Goal: Task Accomplishment & Management: Manage account settings

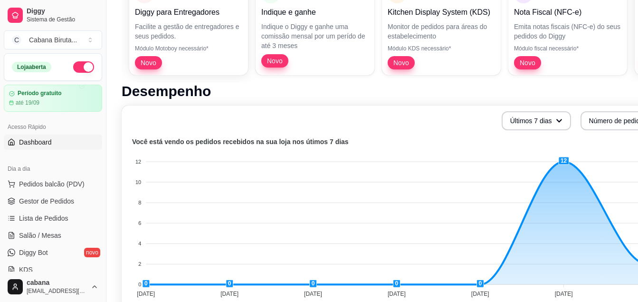
scroll to position [174, 0]
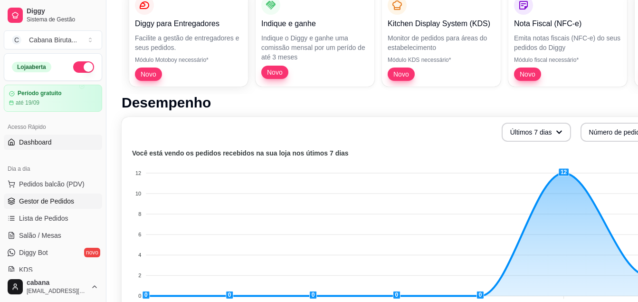
click at [46, 201] on span "Gestor de Pedidos" at bounding box center [46, 201] width 55 height 10
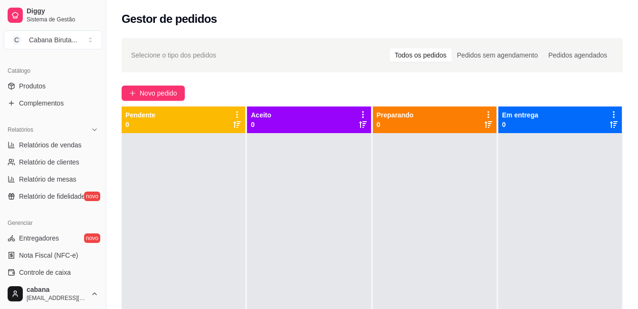
scroll to position [375, 0]
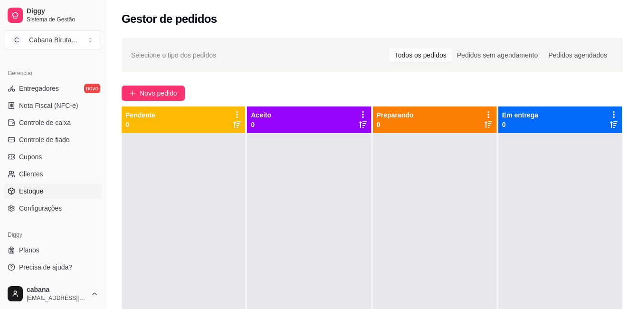
click at [36, 190] on span "Estoque" at bounding box center [31, 191] width 24 height 10
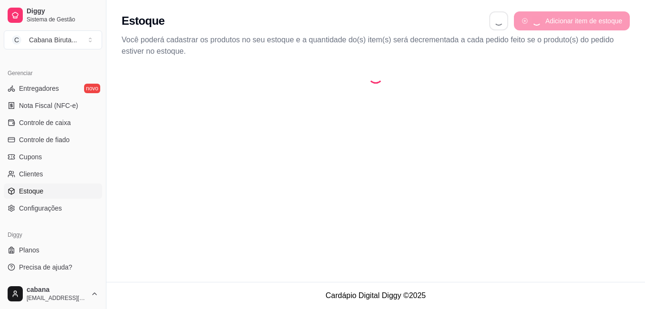
select select "QUANTITY_ORDER"
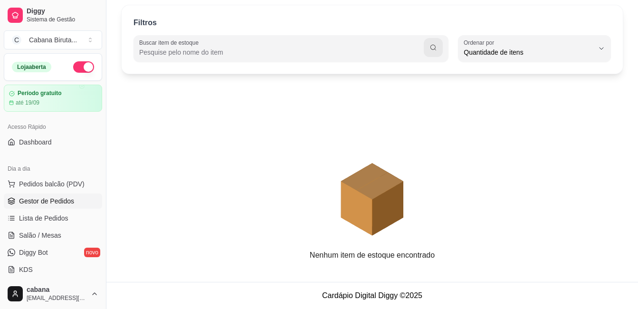
click at [52, 199] on span "Gestor de Pedidos" at bounding box center [46, 201] width 55 height 10
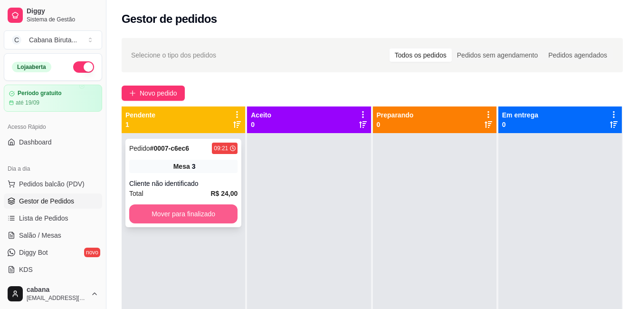
click at [183, 214] on button "Mover para finalizado" at bounding box center [183, 213] width 108 height 19
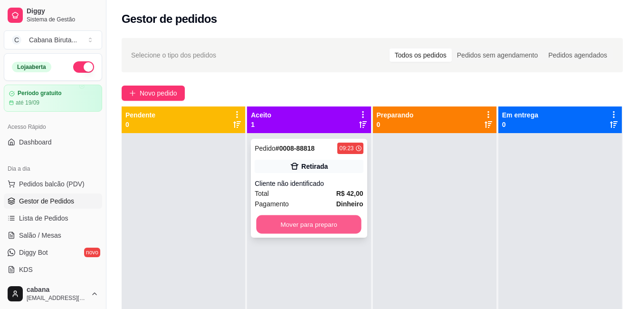
click at [303, 225] on button "Mover para preparo" at bounding box center [309, 224] width 105 height 19
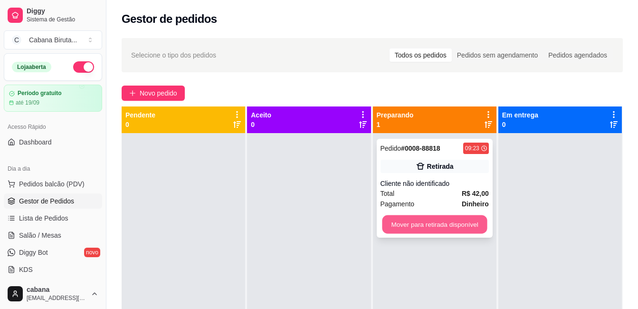
click at [407, 224] on button "Mover para retirada disponível" at bounding box center [434, 224] width 105 height 19
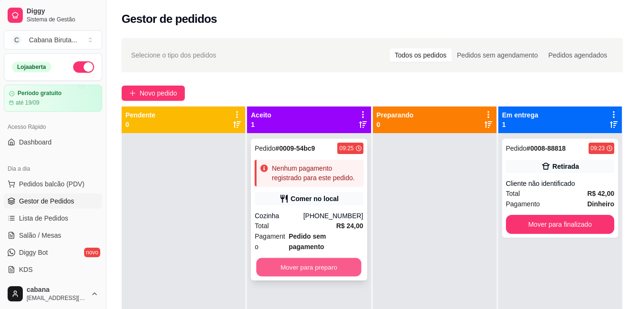
click at [315, 258] on button "Mover para preparo" at bounding box center [309, 267] width 105 height 19
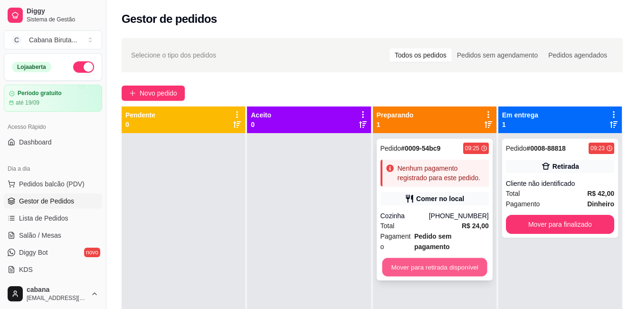
click at [424, 258] on button "Mover para retirada disponível" at bounding box center [434, 267] width 105 height 19
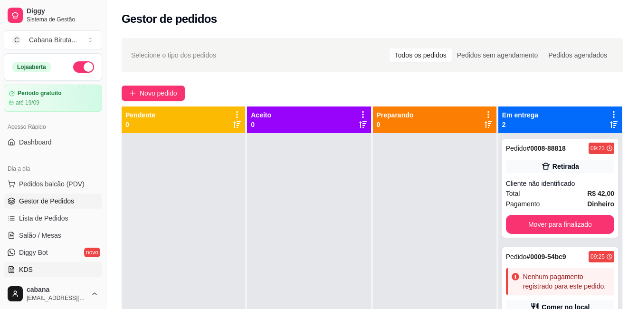
click at [28, 268] on span "KDS" at bounding box center [26, 270] width 14 height 10
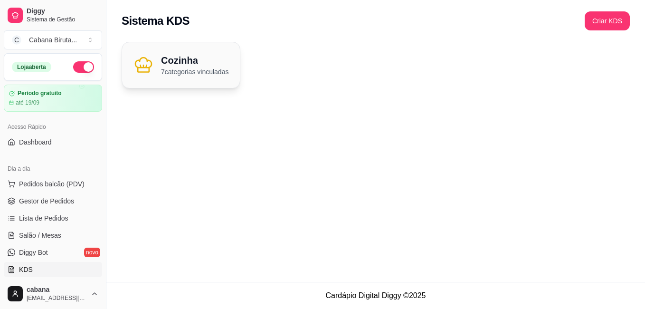
click at [174, 59] on h2 "Cozinha" at bounding box center [194, 60] width 67 height 13
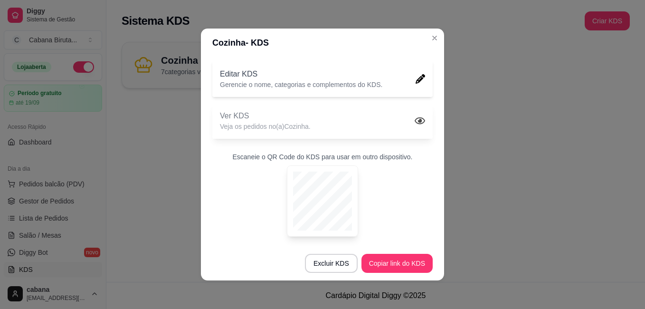
click at [329, 118] on div "Ver KDS Veja os pedidos no(a) Cozinha ." at bounding box center [322, 121] width 220 height 36
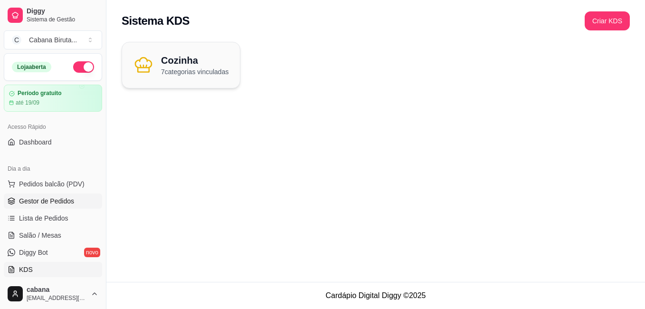
click at [44, 201] on span "Gestor de Pedidos" at bounding box center [46, 201] width 55 height 10
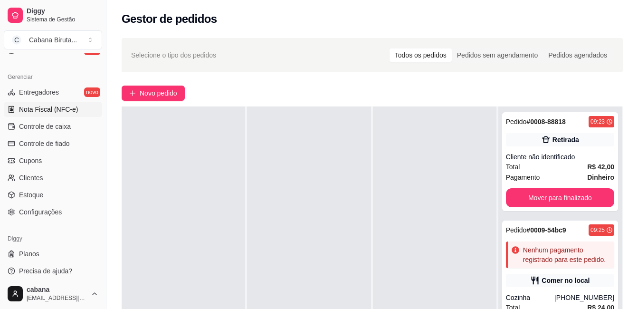
scroll to position [375, 0]
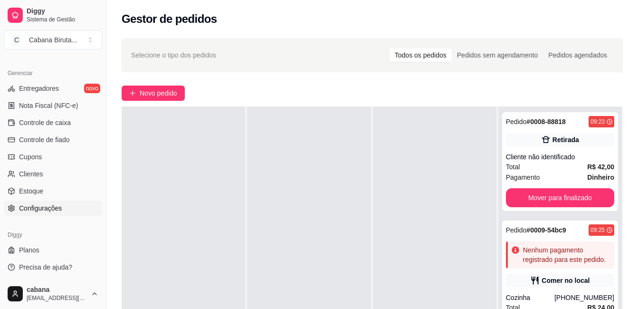
click at [36, 206] on span "Configurações" at bounding box center [40, 208] width 43 height 10
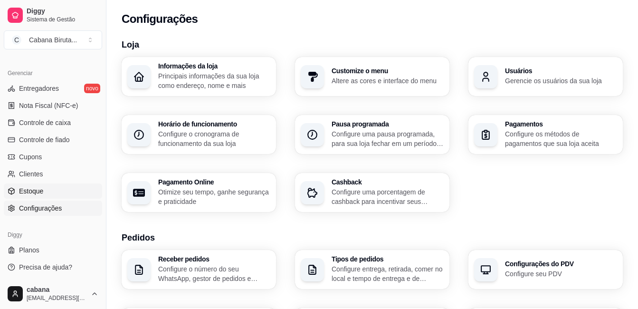
click at [33, 191] on span "Estoque" at bounding box center [31, 191] width 24 height 10
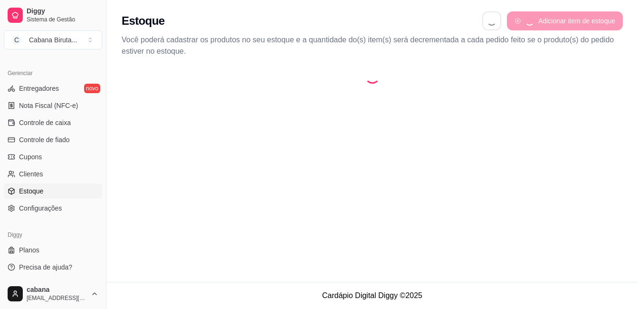
select select "QUANTITY_ORDER"
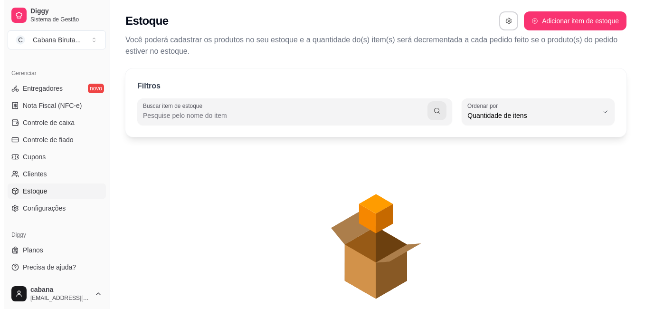
scroll to position [9, 0]
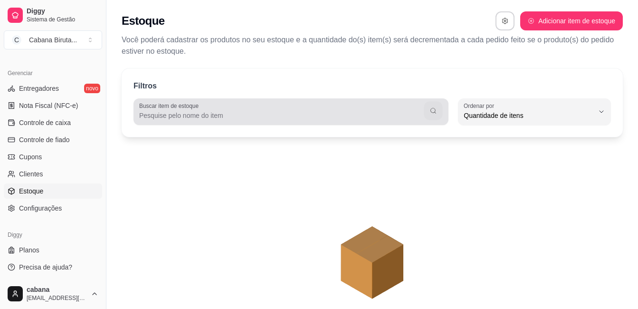
click at [434, 111] on icon "button" at bounding box center [434, 111] width 8 height 8
click at [434, 111] on icon "button" at bounding box center [433, 111] width 8 height 8
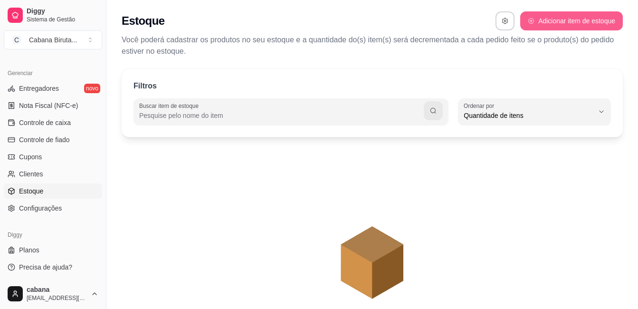
click at [563, 18] on button "Adicionar item de estoque" at bounding box center [571, 20] width 103 height 19
select select "UN"
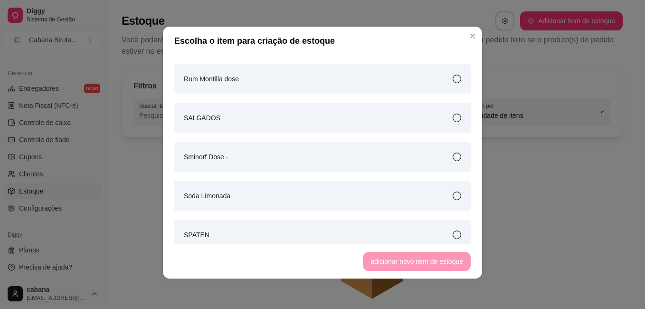
scroll to position [4885, 0]
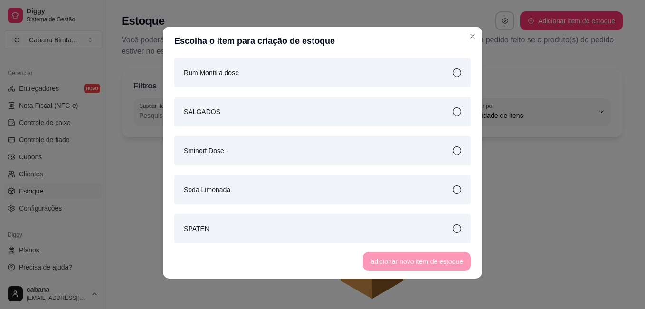
click at [353, 109] on div "SALGADOS" at bounding box center [322, 111] width 296 height 29
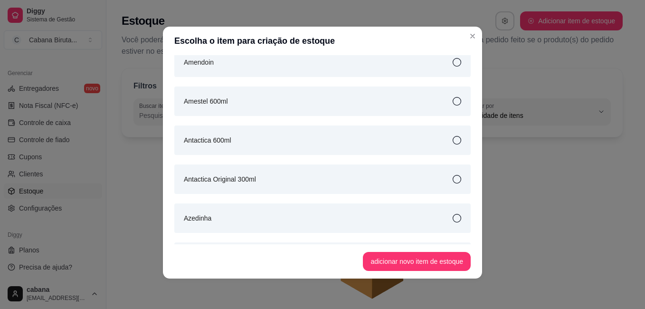
scroll to position [0, 0]
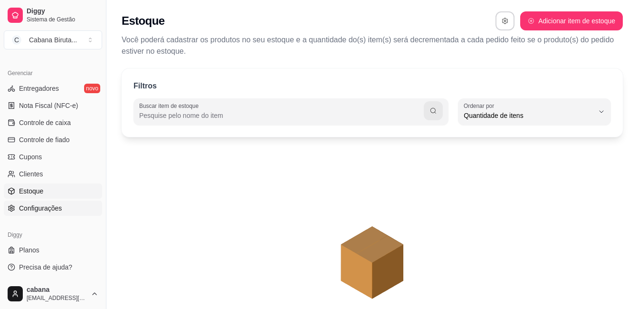
click at [36, 210] on span "Configurações" at bounding box center [40, 208] width 43 height 10
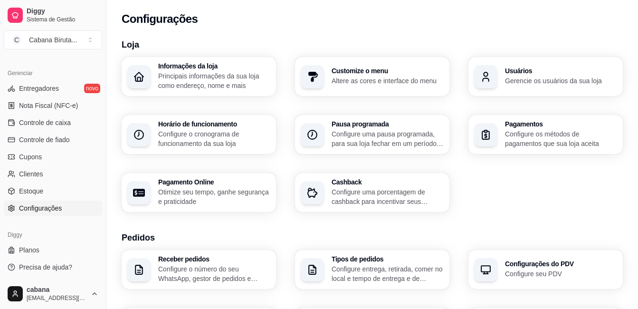
click at [362, 71] on h3 "Customize o menu" at bounding box center [388, 70] width 112 height 7
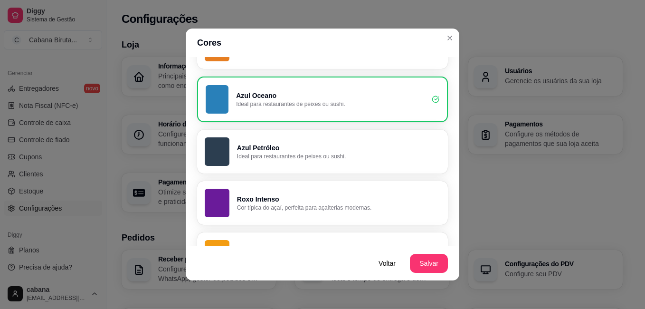
scroll to position [475, 0]
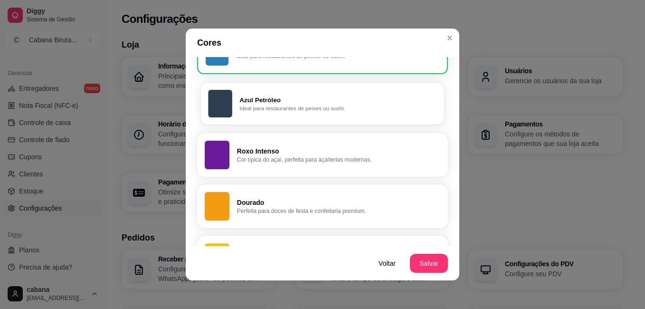
click at [324, 104] on p "Azul Petróleo" at bounding box center [337, 99] width 197 height 9
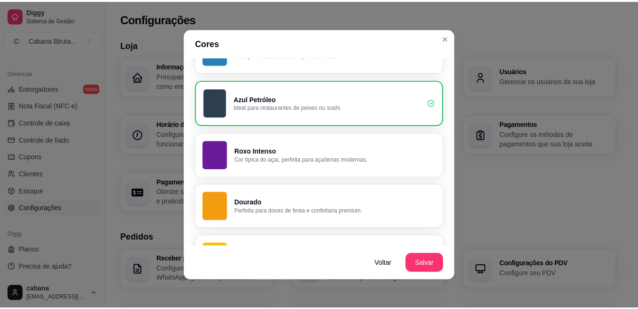
scroll to position [474, 0]
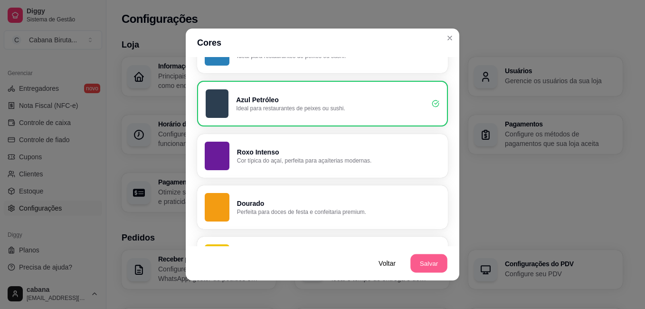
click at [427, 266] on button "Salvar" at bounding box center [428, 263] width 37 height 19
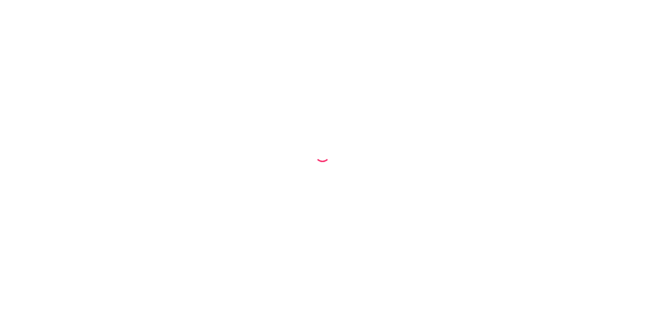
select select "68a730f60ca6b89e0aba5120"
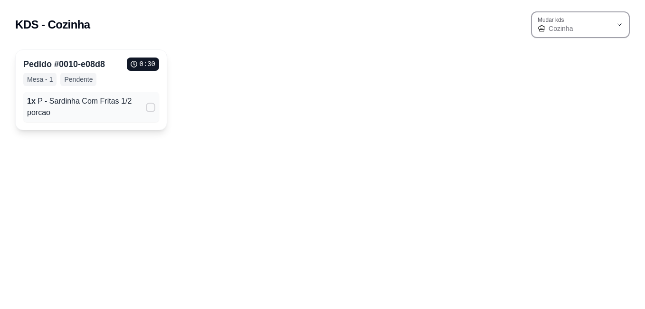
click at [609, 23] on div "Cozinha" at bounding box center [575, 24] width 74 height 17
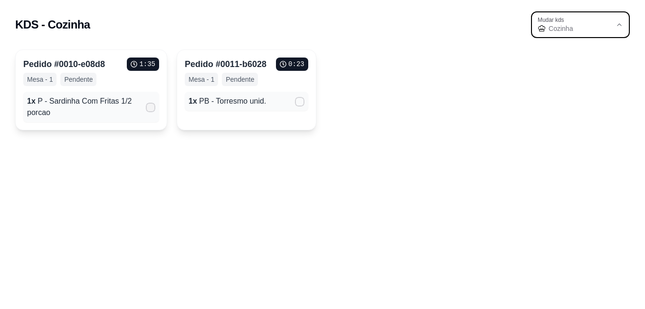
click at [152, 110] on icon at bounding box center [151, 108] width 8 height 6
click at [152, 110] on input "" at bounding box center [148, 112] width 6 height 6
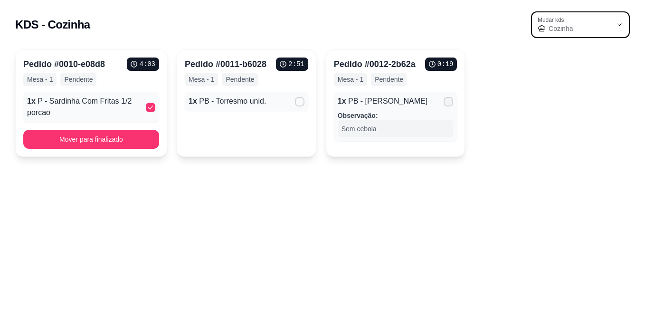
click at [448, 101] on icon at bounding box center [449, 102] width 8 height 6
click at [448, 104] on input "" at bounding box center [446, 107] width 6 height 6
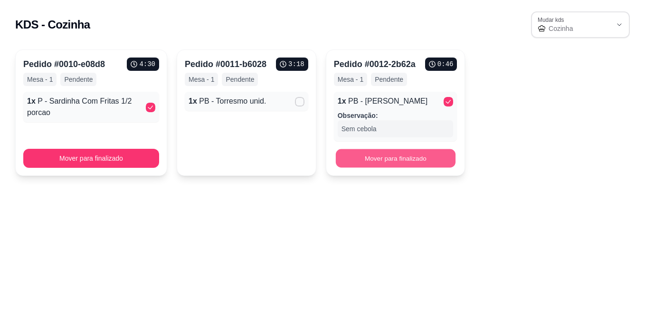
click at [392, 158] on button "Mover para finalizado" at bounding box center [396, 158] width 120 height 19
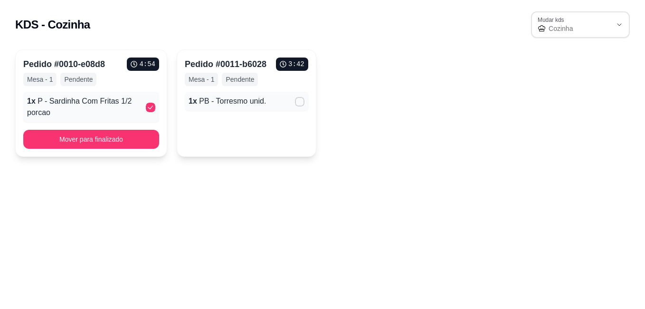
click at [270, 94] on div "1 x PB - Torresmo unid." at bounding box center [247, 101] width 124 height 19
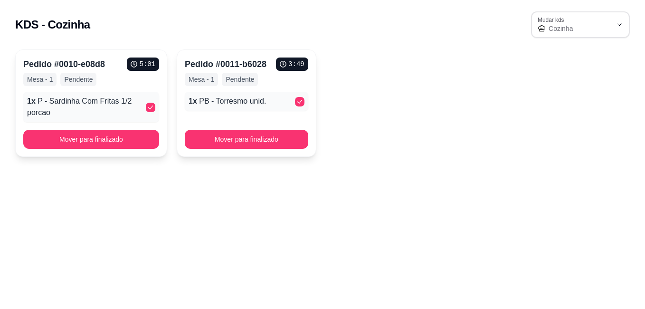
click at [219, 90] on div "Pedido # 0011-b6028 3 : 49 Mesa - 1 Pendente 1 x PB - Torresmo unid." at bounding box center [247, 83] width 124 height 53
click at [219, 90] on div "Pedido # 0011-b6028 3 : 50 Mesa - 1 Pendente 1 x PB - Torresmo unid." at bounding box center [247, 83] width 124 height 53
click at [114, 91] on div "Pedido # 0010-e08d8 5 : 05 Mesa - 1 Pendente 1 x P - Sardinha Com Fritas 1/2 po…" at bounding box center [91, 89] width 136 height 65
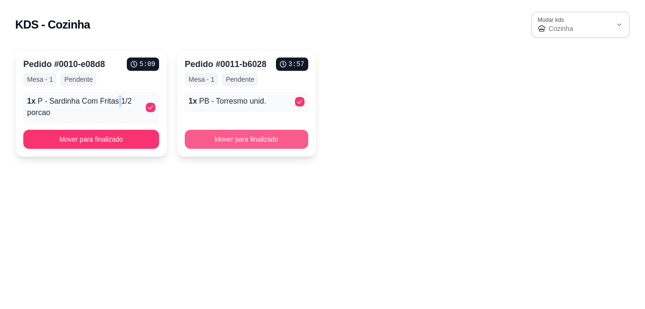
click at [249, 138] on button "Mover para finalizado" at bounding box center [247, 139] width 124 height 19
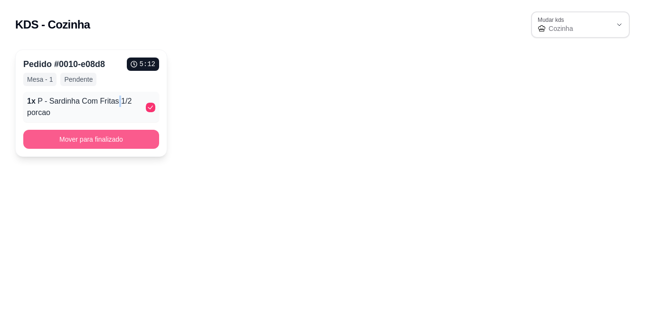
click at [119, 136] on button "Mover para finalizado" at bounding box center [91, 139] width 136 height 19
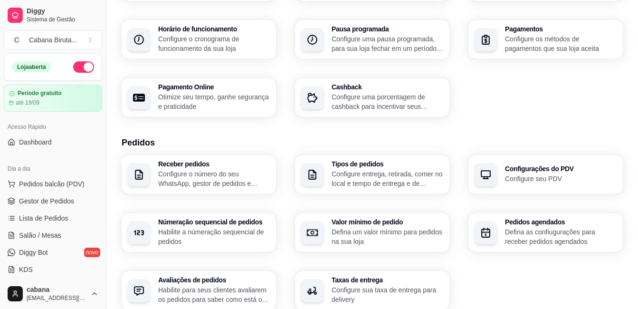
scroll to position [143, 0]
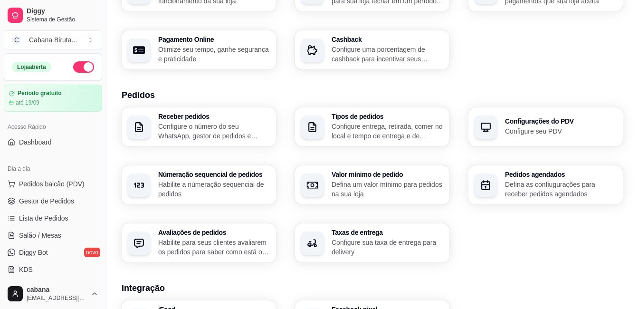
click at [541, 125] on div "Configurações do PDV Configure seu PDV" at bounding box center [561, 127] width 112 height 18
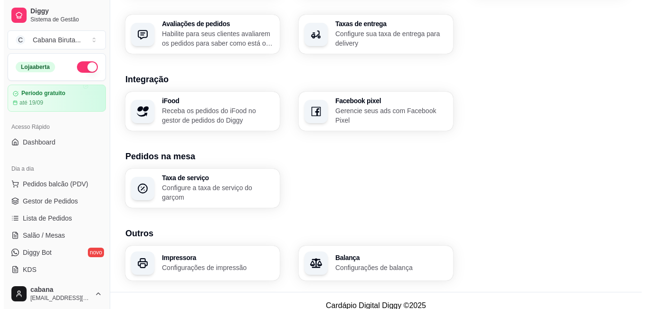
scroll to position [361, 0]
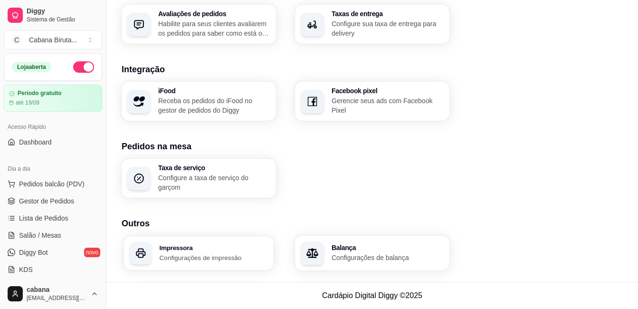
click at [195, 250] on h3 "Impressora" at bounding box center [214, 247] width 109 height 7
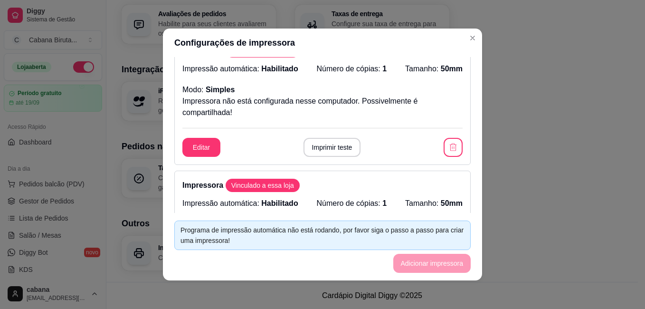
scroll to position [0, 0]
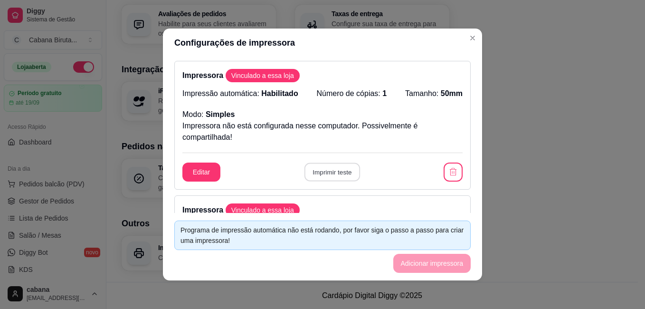
click at [329, 172] on button "Imprimir teste" at bounding box center [332, 172] width 56 height 19
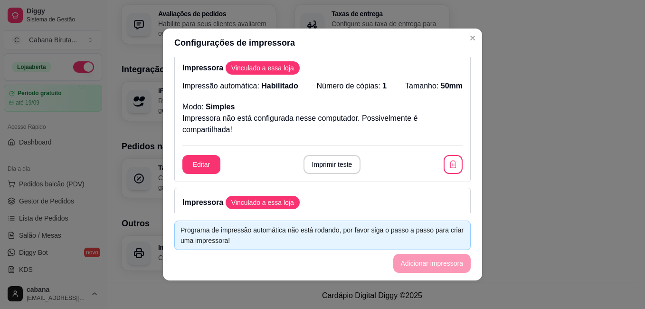
scroll to position [143, 0]
click at [330, 161] on button "Imprimir teste" at bounding box center [332, 164] width 56 height 19
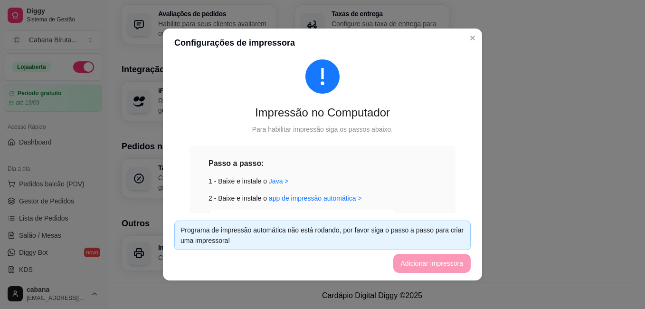
scroll to position [475, 0]
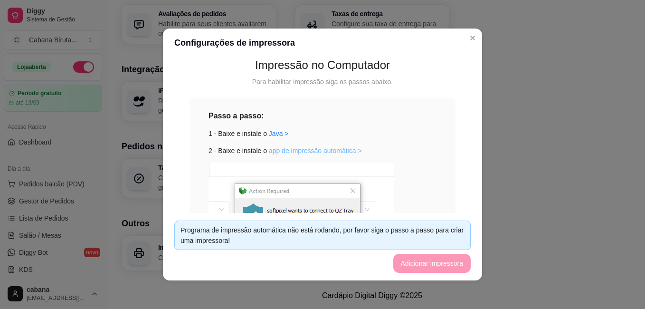
click at [324, 150] on link "app de impressão automática >" at bounding box center [315, 151] width 93 height 8
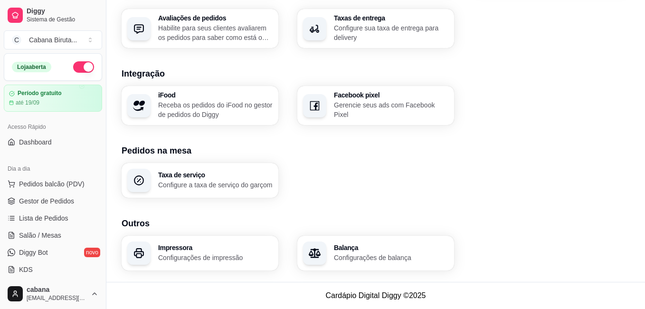
scroll to position [357, 0]
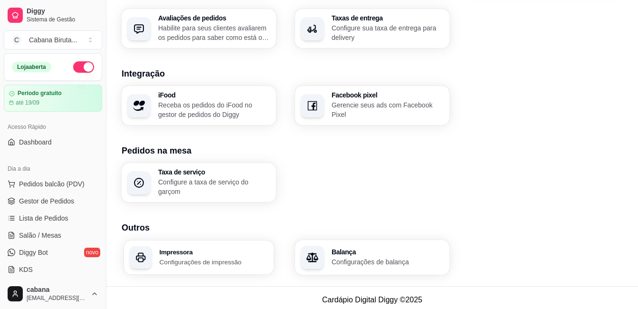
click at [206, 254] on h3 "Impressora" at bounding box center [214, 251] width 109 height 7
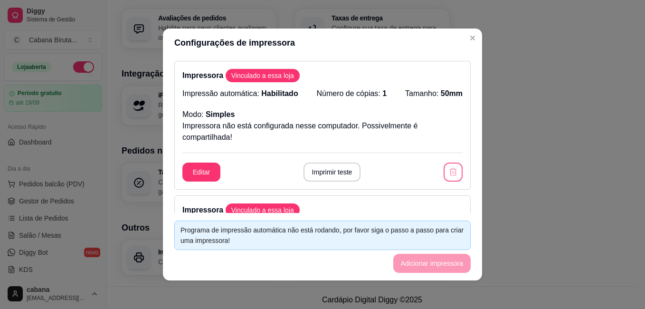
click at [448, 174] on icon "button" at bounding box center [453, 172] width 10 height 10
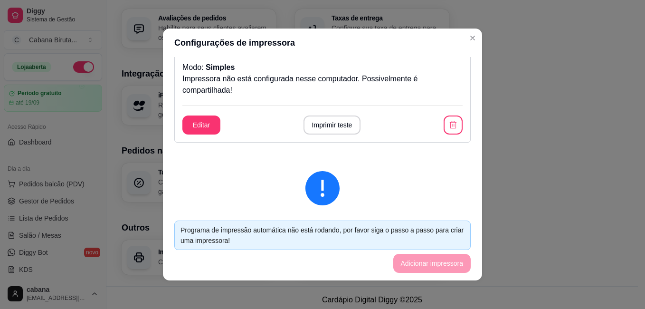
scroll to position [143, 0]
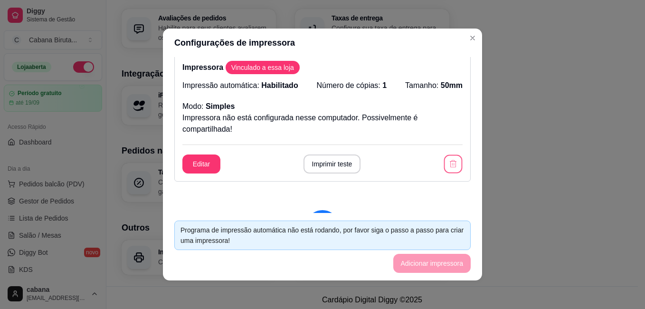
click at [450, 160] on icon "button" at bounding box center [453, 163] width 7 height 7
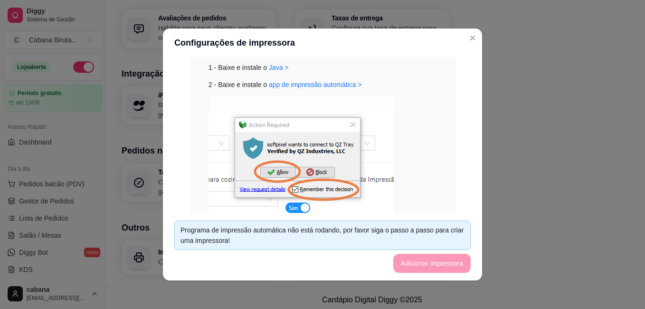
scroll to position [293, 0]
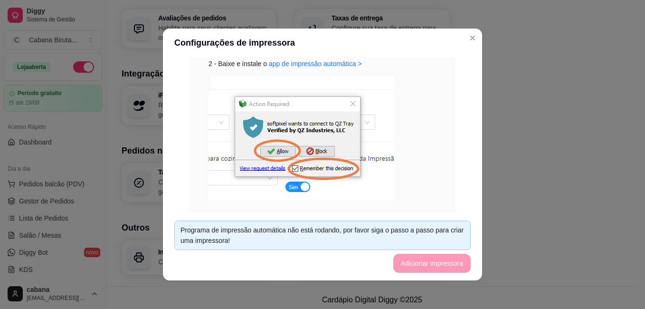
click at [254, 167] on img at bounding box center [302, 138] width 186 height 125
click at [263, 170] on img at bounding box center [302, 138] width 186 height 125
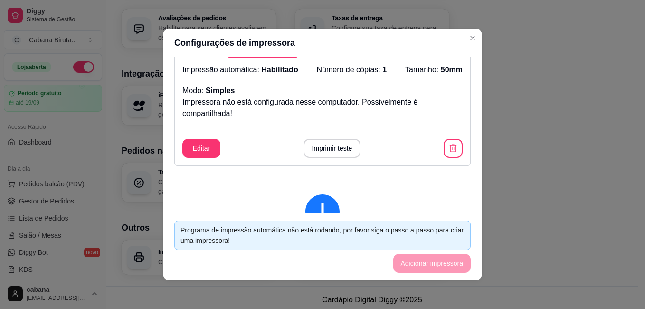
scroll to position [0, 0]
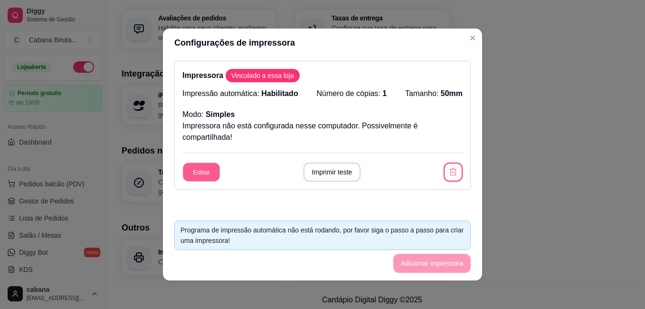
click at [200, 169] on button "Editar" at bounding box center [201, 172] width 37 height 19
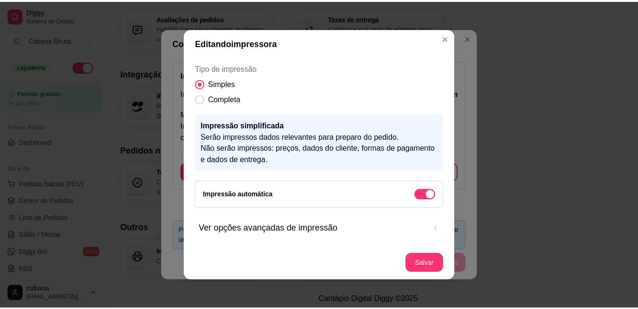
scroll to position [120, 0]
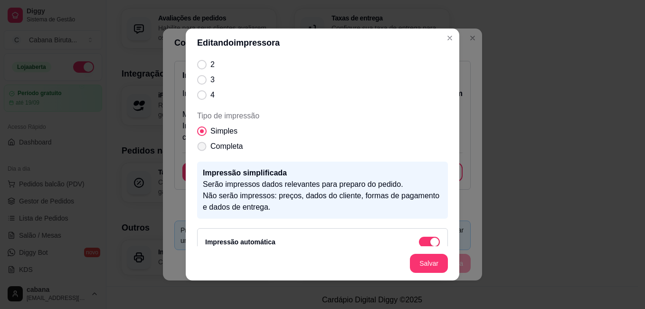
click at [199, 144] on span "Tipo de impressão" at bounding box center [202, 146] width 9 height 9
click at [199, 148] on input "Completa" at bounding box center [200, 151] width 6 height 6
radio input "true"
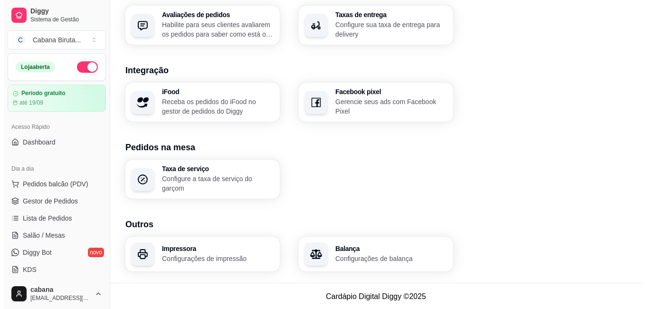
scroll to position [361, 0]
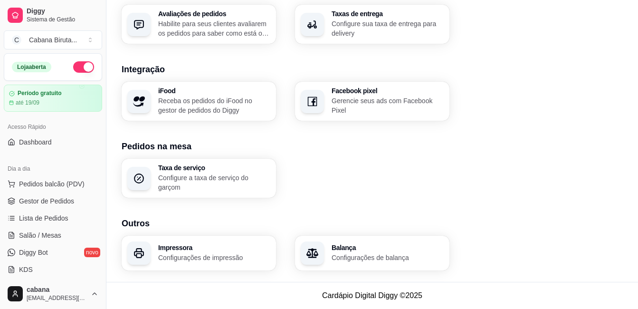
click at [179, 249] on h3 "Impressora" at bounding box center [214, 247] width 112 height 7
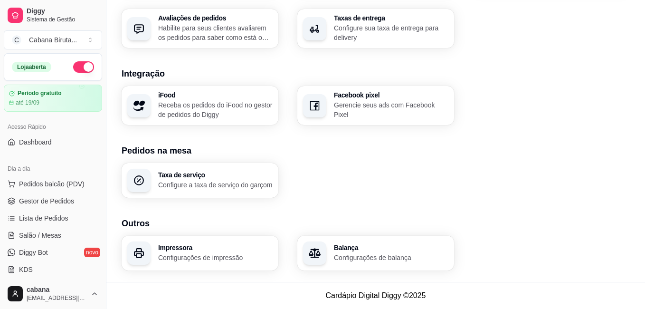
scroll to position [357, 0]
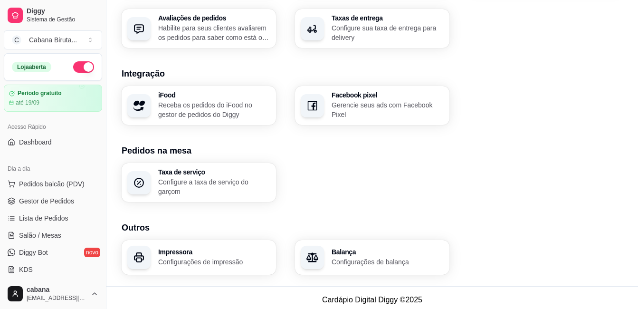
click at [185, 254] on h3 "Impressora" at bounding box center [214, 251] width 112 height 7
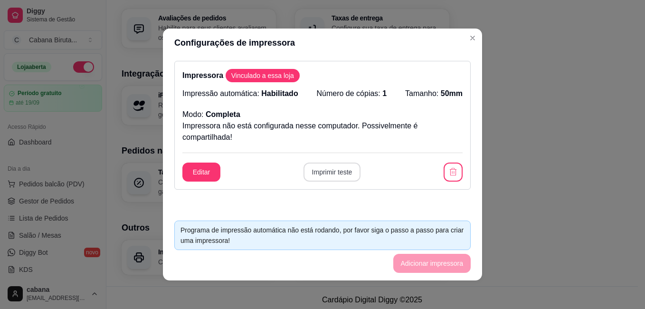
click at [324, 167] on button "Imprimir teste" at bounding box center [332, 171] width 57 height 19
click at [423, 263] on footer "Programa de impressão automática não está rodando, por favor siga o passo a pas…" at bounding box center [322, 246] width 319 height 67
click at [448, 175] on icon "button" at bounding box center [452, 171] width 9 height 9
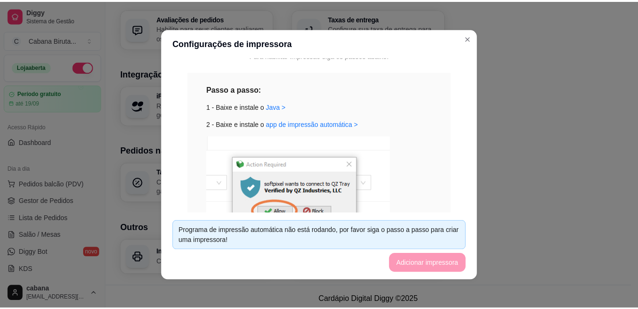
scroll to position [143, 0]
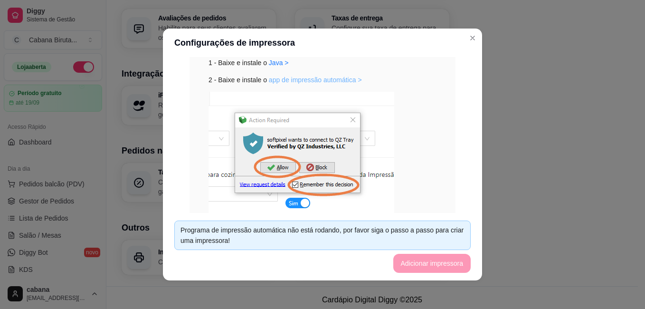
click at [279, 77] on link "app de impressão automática >" at bounding box center [315, 80] width 93 height 8
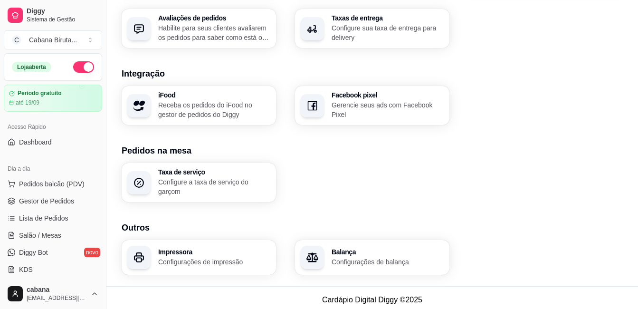
click at [324, 228] on h3 "Outros" at bounding box center [372, 227] width 501 height 13
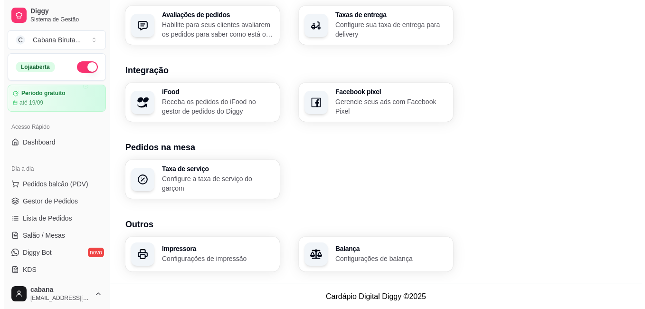
scroll to position [361, 0]
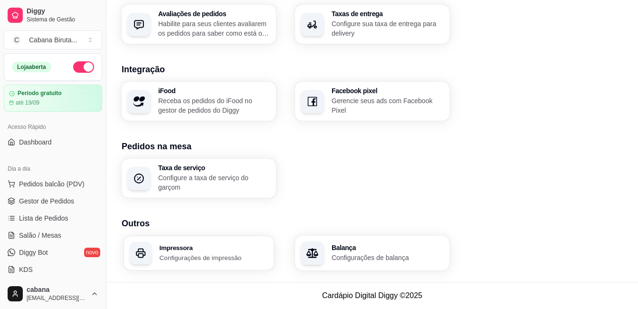
click at [193, 247] on h3 "Impressora" at bounding box center [214, 247] width 109 height 7
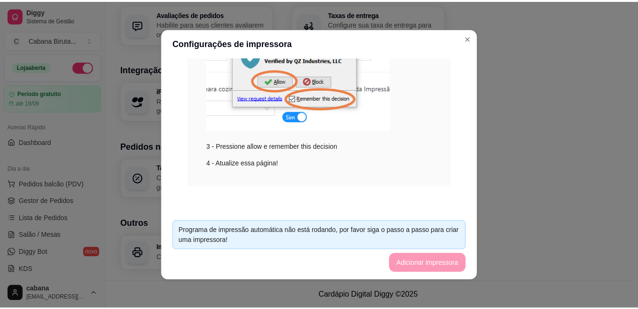
scroll to position [357, 0]
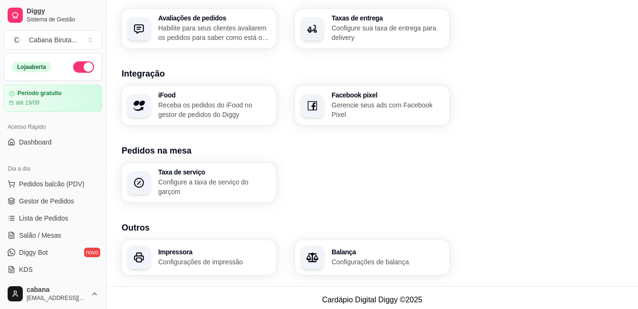
drag, startPoint x: 599, startPoint y: 0, endPoint x: 271, endPoint y: 325, distance: 461.9
drag, startPoint x: 271, startPoint y: 325, endPoint x: 596, endPoint y: 145, distance: 371.5
click at [596, 145] on h3 "Pedidos na mesa" at bounding box center [372, 150] width 501 height 13
